Goal: Contribute content

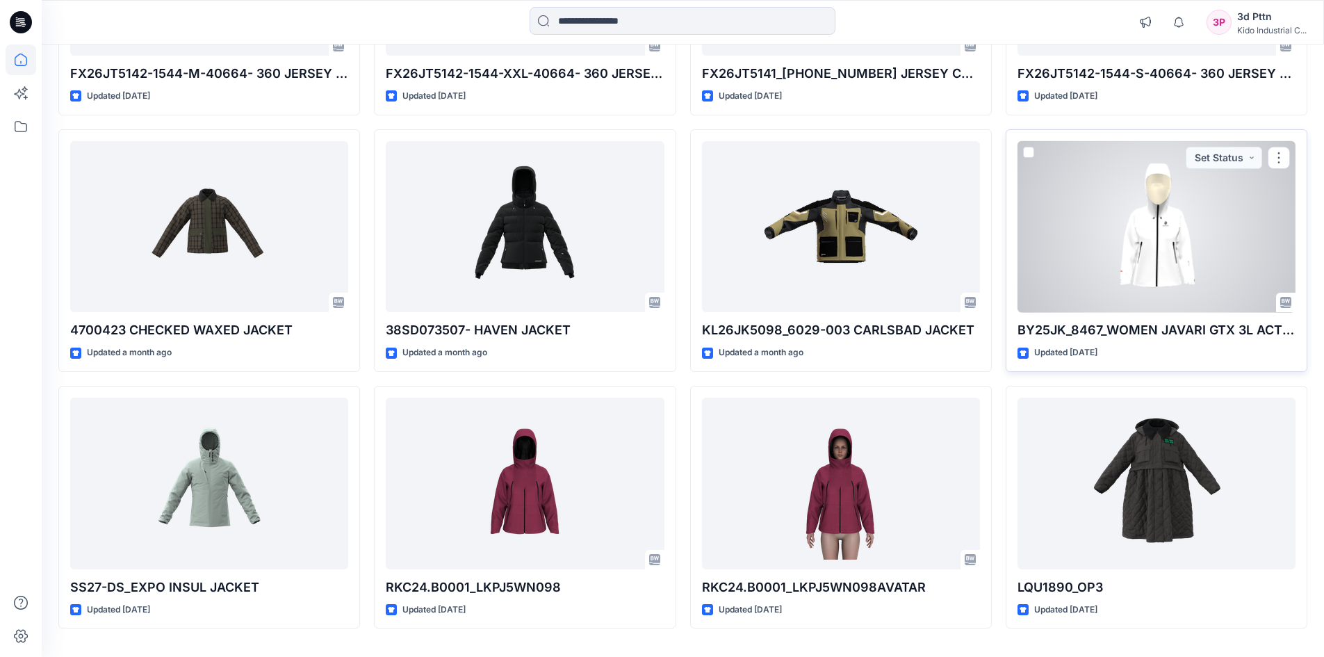
scroll to position [347, 0]
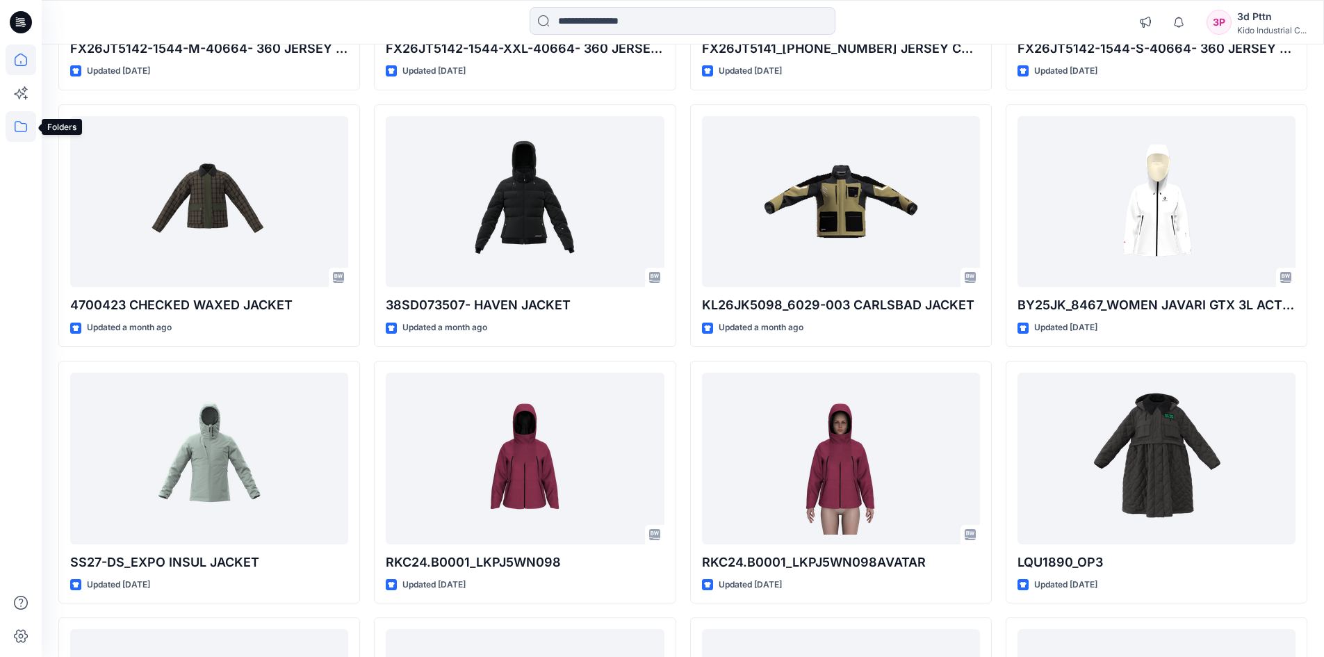
click at [24, 123] on icon at bounding box center [21, 126] width 31 height 31
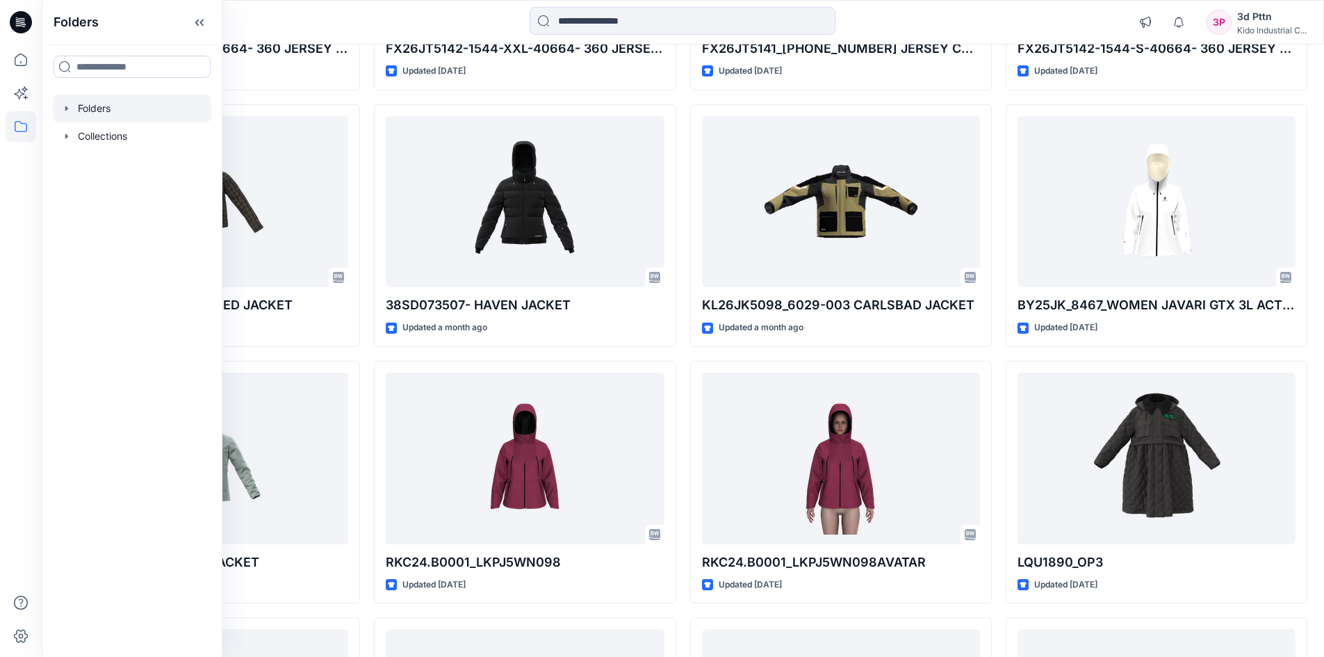
click at [120, 110] on div at bounding box center [132, 108] width 158 height 28
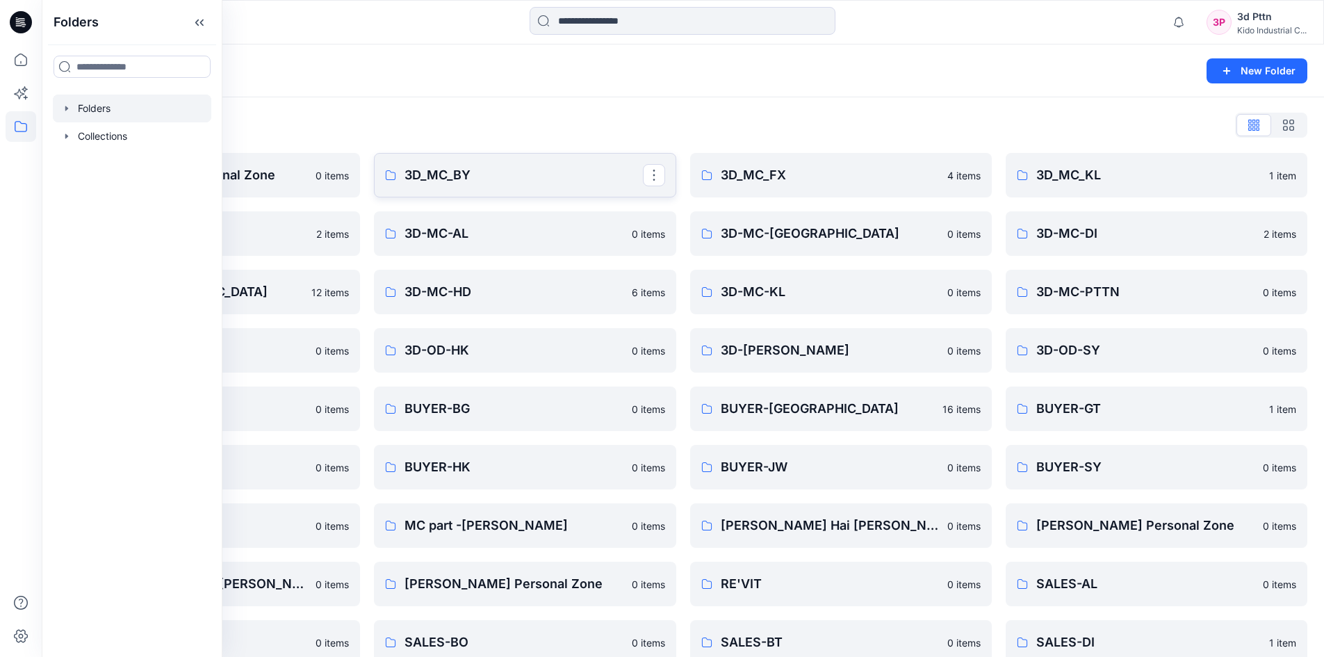
click at [488, 177] on p "3D_MC_BY" at bounding box center [523, 174] width 238 height 19
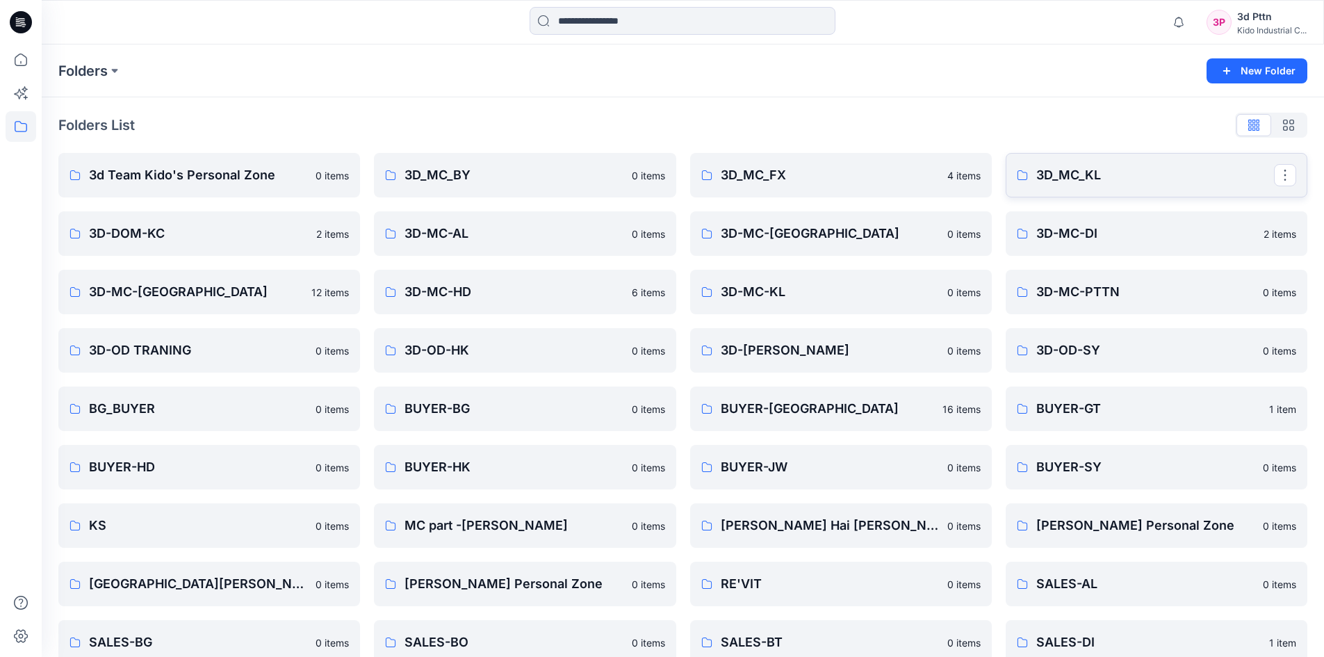
click at [1074, 179] on p "3D_MC_KL" at bounding box center [1155, 174] width 238 height 19
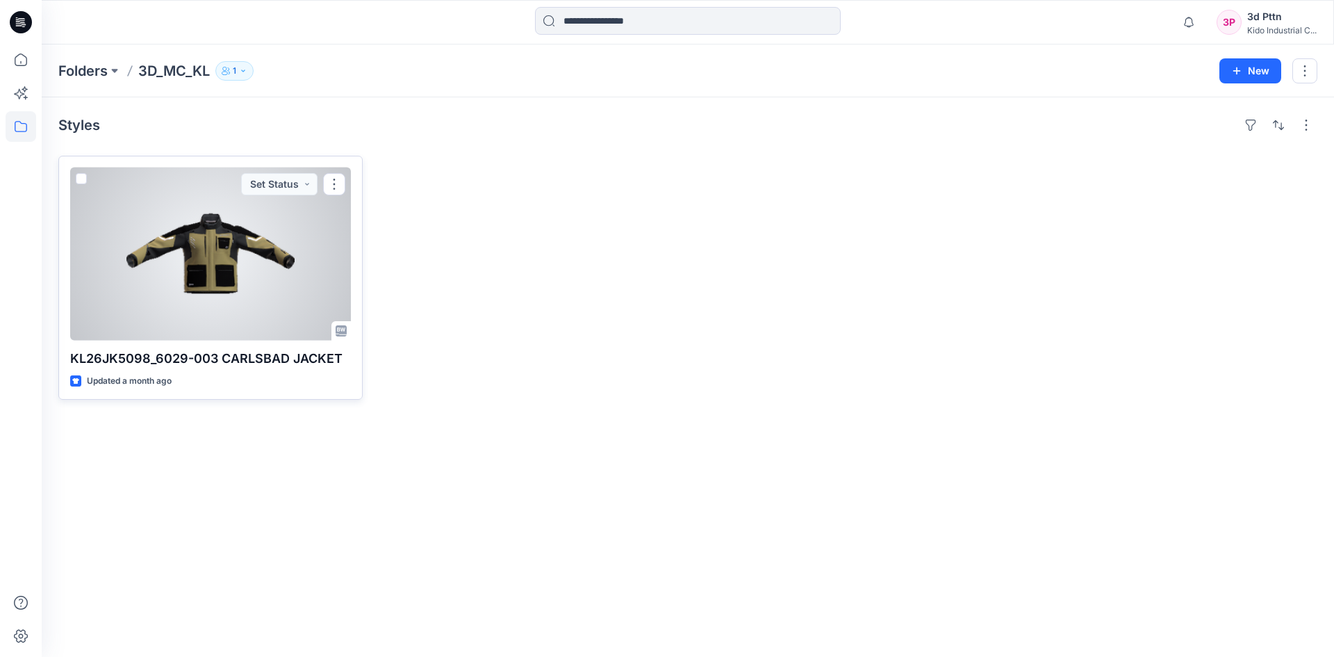
click at [299, 279] on div at bounding box center [210, 253] width 281 height 173
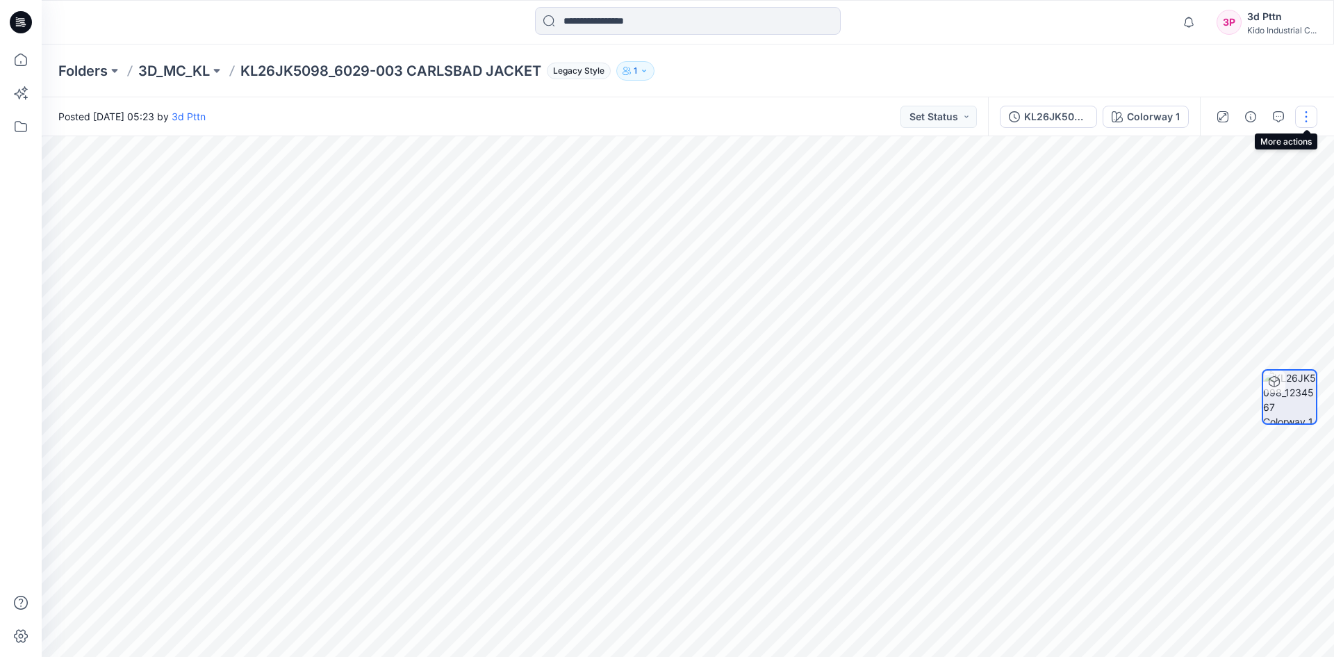
click at [1303, 115] on button "button" at bounding box center [1306, 117] width 22 height 22
click at [1230, 149] on button "Edit" at bounding box center [1248, 149] width 128 height 26
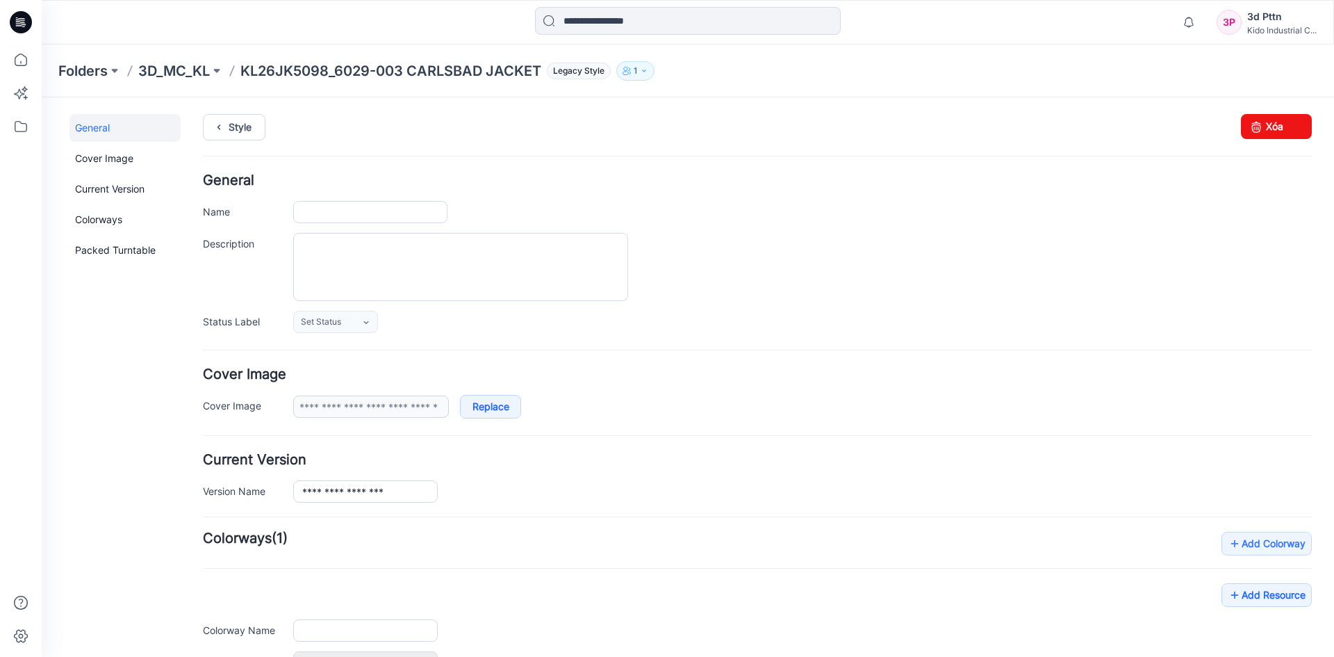
type input "**********"
click at [1251, 129] on icon at bounding box center [1255, 126] width 19 height 25
